Goal: Task Accomplishment & Management: Manage account settings

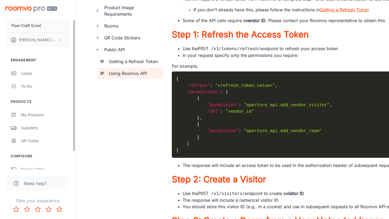
scroll to position [48, 0]
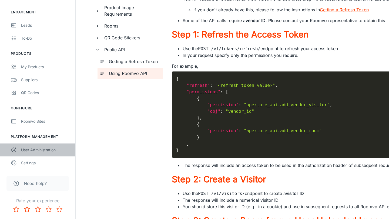
click at [23, 148] on div "User Administration" at bounding box center [45, 150] width 49 height 6
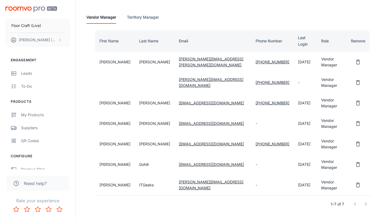
scroll to position [49, 0]
click at [179, 179] on link "[PERSON_NAME][EMAIL_ADDRESS][DOMAIN_NAME]" at bounding box center [211, 184] width 64 height 11
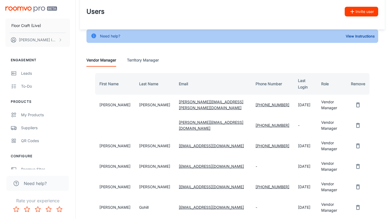
scroll to position [0, 0]
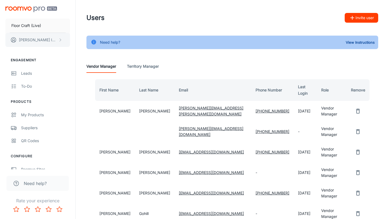
click at [29, 38] on p "[PERSON_NAME]" at bounding box center [38, 40] width 38 height 6
click at [73, 39] on li "User Profile" at bounding box center [84, 39] width 29 height 9
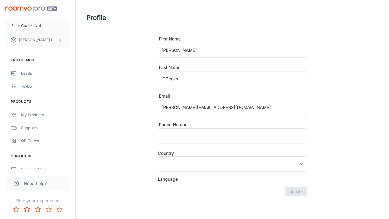
type input "[GEOGRAPHIC_DATA]"
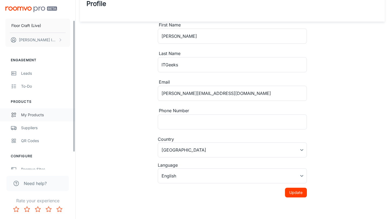
scroll to position [48, 0]
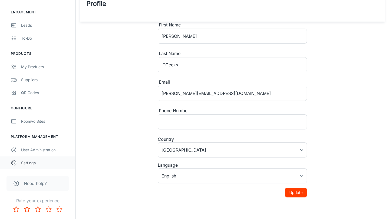
click at [22, 165] on div "Settings" at bounding box center [45, 163] width 49 height 6
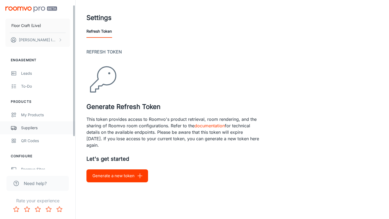
scroll to position [48, 0]
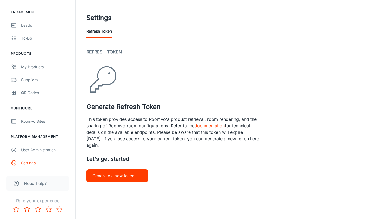
click at [101, 81] on icon at bounding box center [102, 80] width 32 height 32
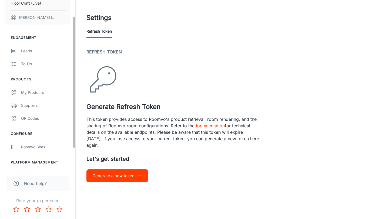
scroll to position [19, 0]
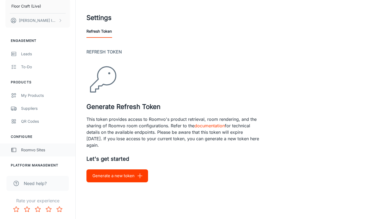
click at [36, 155] on link "Roomvo Sites" at bounding box center [37, 150] width 75 height 13
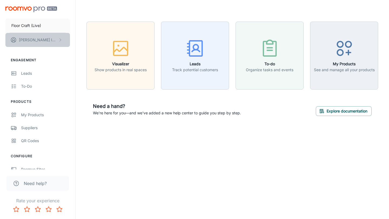
click at [46, 41] on button "[PERSON_NAME]" at bounding box center [37, 40] width 64 height 14
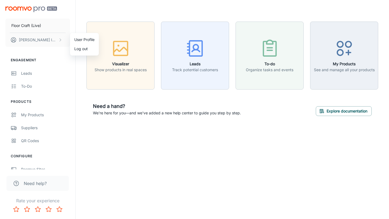
click at [79, 42] on li "User Profile" at bounding box center [84, 39] width 29 height 9
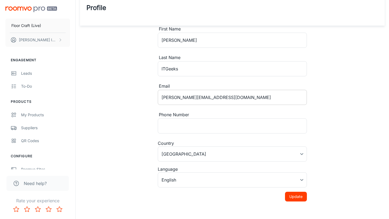
scroll to position [11, 0]
